Goal: Transaction & Acquisition: Download file/media

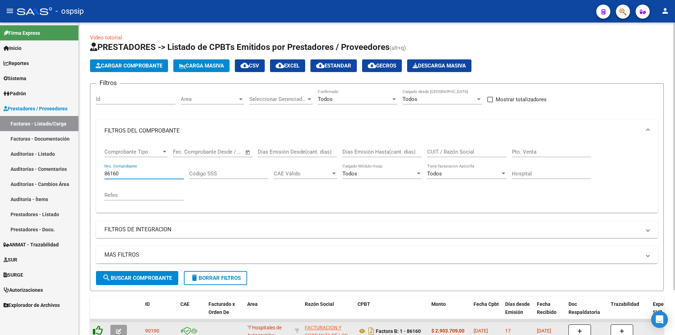
scroll to position [53, 0]
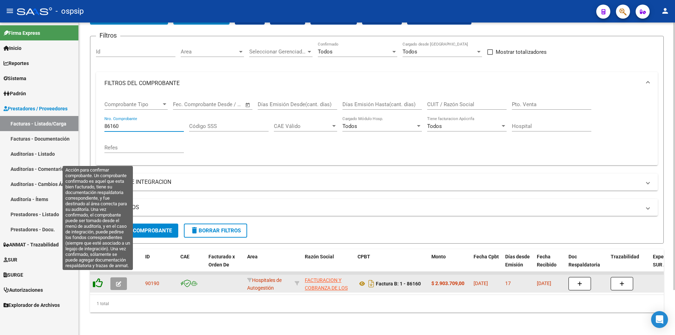
click at [97, 278] on icon at bounding box center [98, 283] width 10 height 10
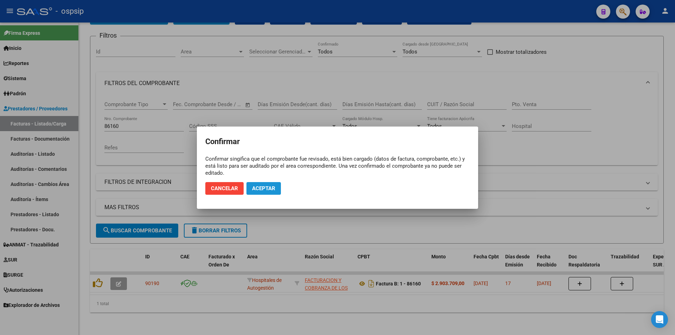
click at [260, 189] on span "Aceptar" at bounding box center [263, 188] width 23 height 6
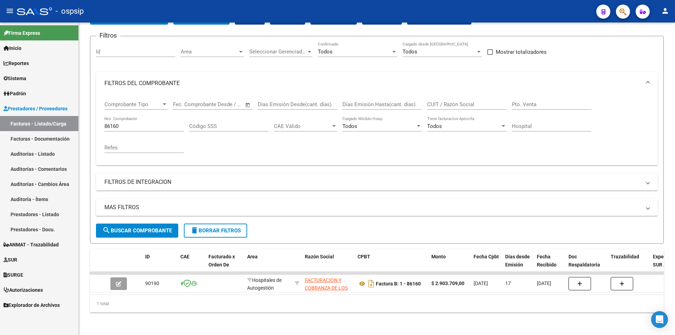
drag, startPoint x: 156, startPoint y: 122, endPoint x: 39, endPoint y: 130, distance: 118.0
click at [93, 122] on form "Filtros Id Area Area Seleccionar Gerenciador Seleccionar Gerenciador Todos Conf…" at bounding box center [377, 140] width 574 height 208
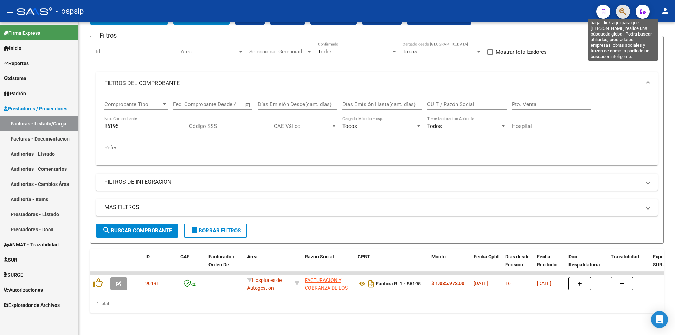
click at [620, 15] on icon "button" at bounding box center [622, 12] width 7 height 8
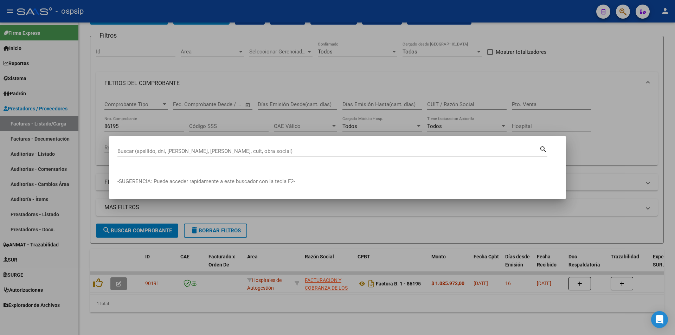
click at [449, 85] on div at bounding box center [337, 167] width 675 height 335
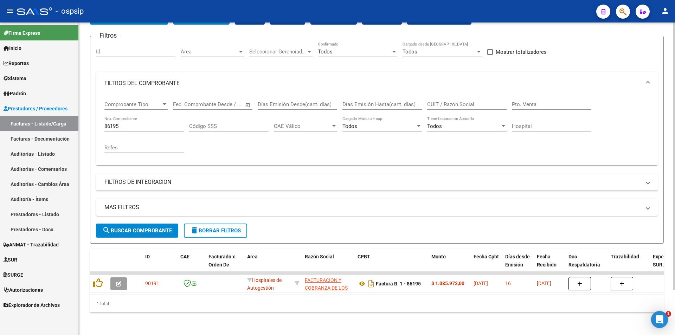
scroll to position [0, 0]
drag, startPoint x: 136, startPoint y: 121, endPoint x: 0, endPoint y: 120, distance: 135.7
click at [6, 122] on mat-sidenav-container "Firma Express Inicio Calendario SSS Instructivos Contacto OS Reportes Egresos D…" at bounding box center [337, 178] width 675 height 312
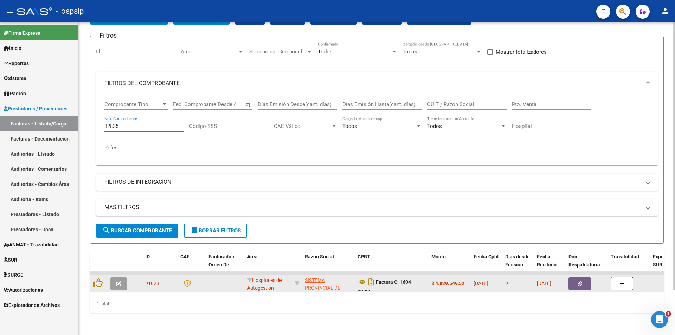
type input "32835"
click at [575, 278] on button "button" at bounding box center [579, 283] width 22 height 13
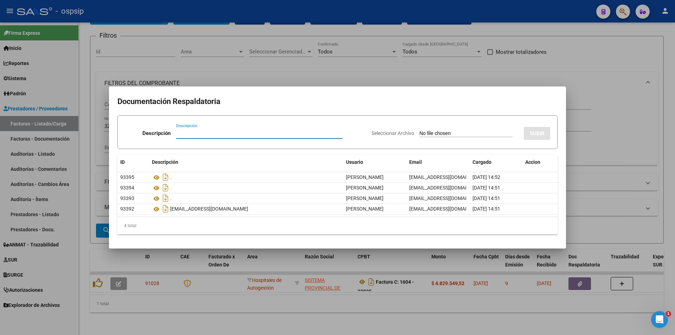
click at [624, 125] on div at bounding box center [337, 167] width 675 height 335
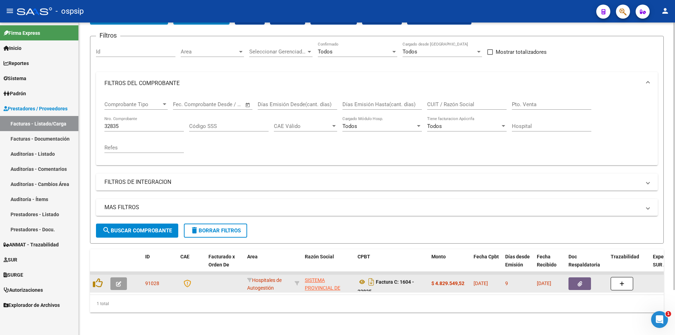
click at [580, 281] on icon "button" at bounding box center [579, 283] width 5 height 5
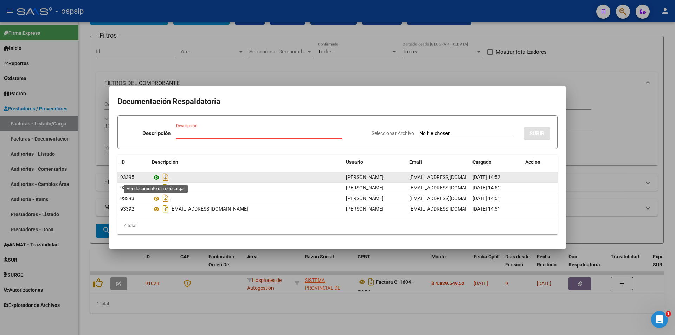
click at [154, 177] on icon at bounding box center [156, 177] width 9 height 8
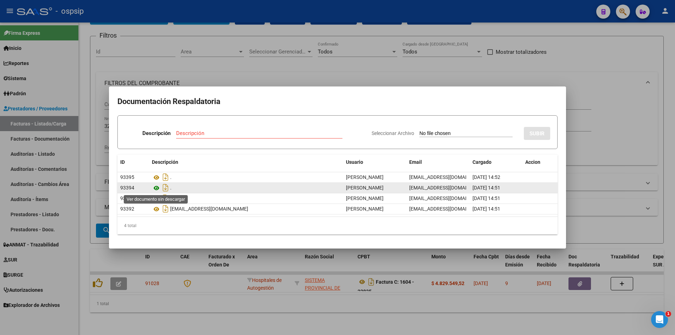
click at [154, 188] on icon at bounding box center [156, 188] width 9 height 8
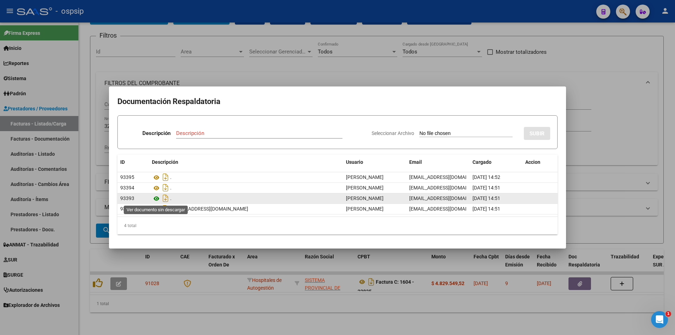
click at [160, 198] on icon at bounding box center [156, 198] width 9 height 8
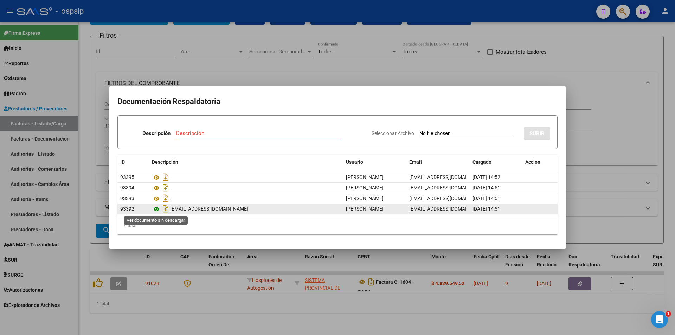
click at [155, 209] on icon at bounding box center [156, 209] width 9 height 8
